Goal: Transaction & Acquisition: Purchase product/service

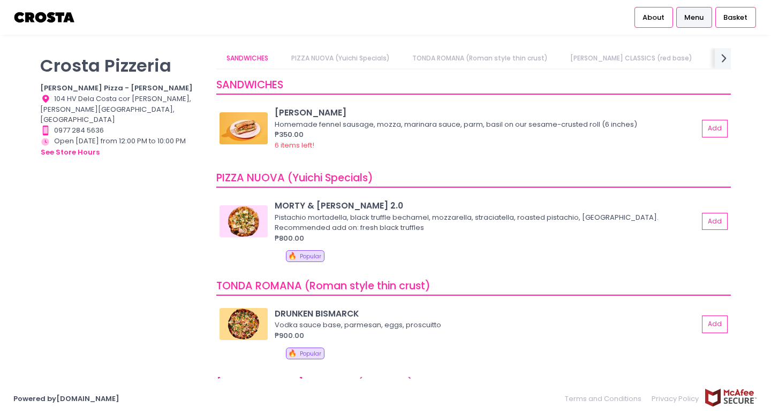
click at [92, 63] on p "Crosta Pizzeria" at bounding box center [121, 65] width 163 height 21
click at [37, 14] on img at bounding box center [44, 17] width 63 height 19
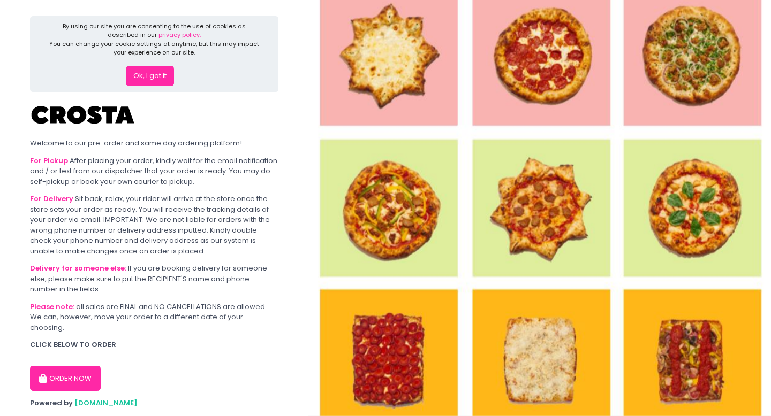
click at [64, 366] on button "ORDER NOW" at bounding box center [65, 379] width 71 height 26
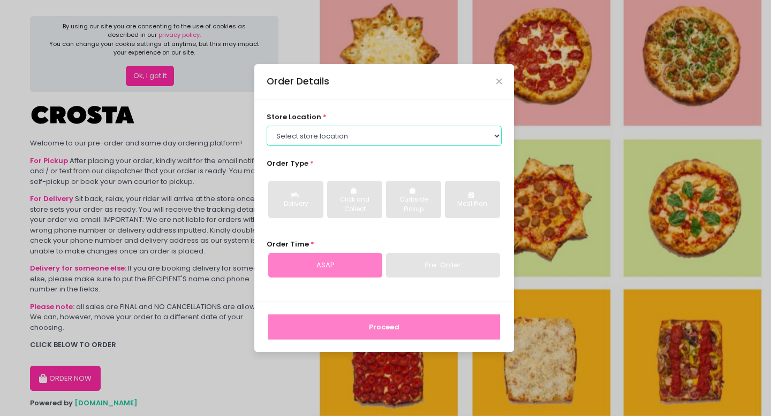
click at [339, 134] on select "Select store location [PERSON_NAME] Pizza - [PERSON_NAME] Pizza - [GEOGRAPHIC_D…" at bounding box center [385, 136] width 236 height 20
select select "65090bae48156caed44a5eb4"
click at [267, 126] on select "Select store location [PERSON_NAME] Pizza - [PERSON_NAME] Pizza - [GEOGRAPHIC_D…" at bounding box center [385, 136] width 236 height 20
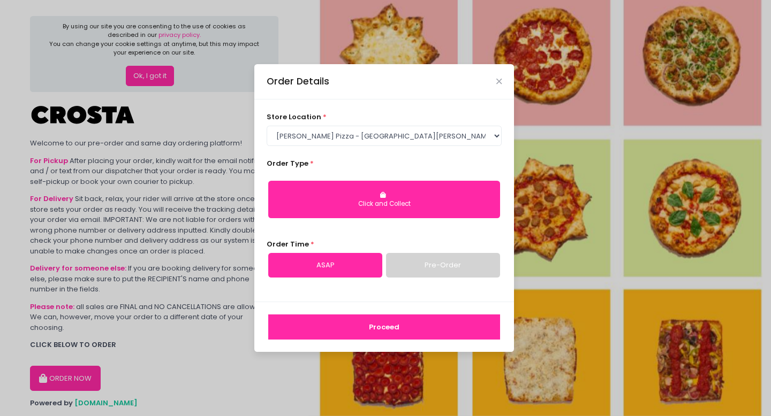
click at [359, 203] on div "Click and Collect" at bounding box center [384, 205] width 217 height 10
click at [386, 331] on button "Proceed" at bounding box center [384, 328] width 232 height 26
